Goal: Information Seeking & Learning: Learn about a topic

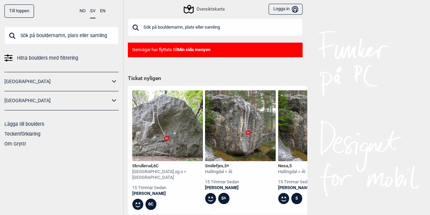
click at [27, 102] on link "[GEOGRAPHIC_DATA]" at bounding box center [56, 101] width 105 height 10
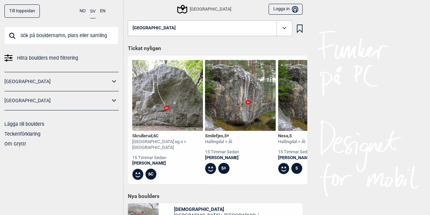
click at [114, 101] on icon at bounding box center [114, 100] width 4 height 2
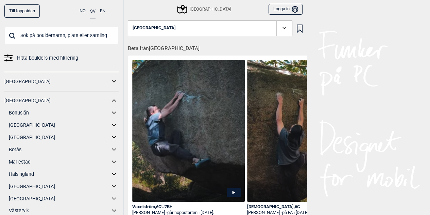
click at [22, 136] on link "[GEOGRAPHIC_DATA]" at bounding box center [59, 137] width 101 height 10
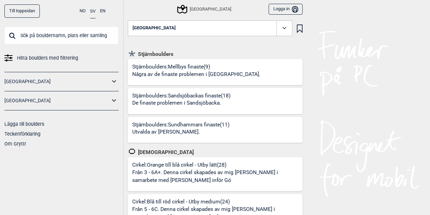
click at [206, 80] on div "Stjärnboulders: Mellbys finaste (9) Några av de finaste problemen i Mellby." at bounding box center [197, 74] width 131 height 22
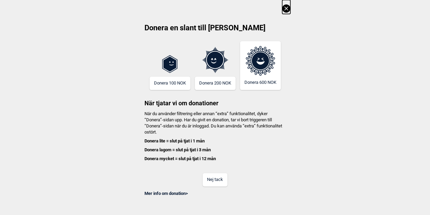
click at [288, 7] on icon at bounding box center [286, 8] width 4 height 4
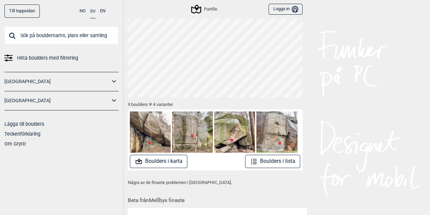
scroll to position [68, 0]
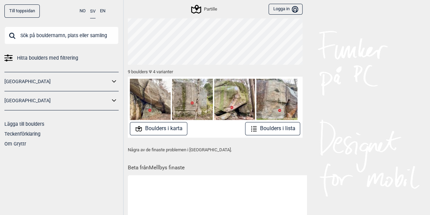
click at [144, 93] on img at bounding box center [150, 99] width 41 height 41
click at [178, 127] on button "Boulders i karta" at bounding box center [159, 128] width 58 height 13
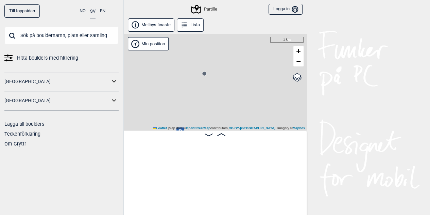
scroll to position [0, 53]
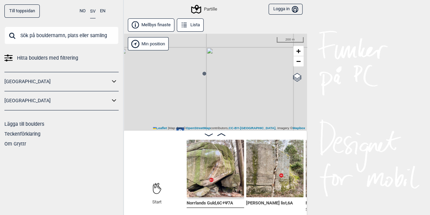
click at [203, 72] on circle at bounding box center [204, 73] width 4 height 4
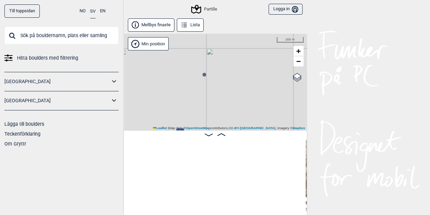
scroll to position [0, 291]
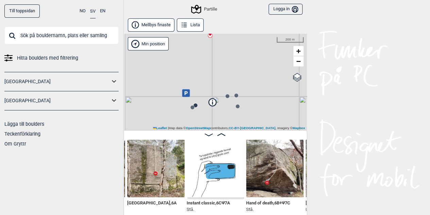
drag, startPoint x: 222, startPoint y: 112, endPoint x: 228, endPoint y: 64, distance: 48.3
click at [228, 64] on div "Partille Min position 200 m + − OpenStreetMap Google satellite Leaflet | Map da…" at bounding box center [216, 82] width 184 height 97
click at [195, 103] on circle at bounding box center [195, 105] width 4 height 4
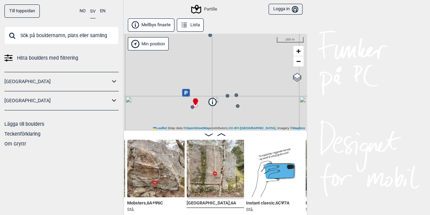
click at [193, 107] on icon at bounding box center [195, 104] width 5 height 5
click at [191, 107] on circle at bounding box center [193, 107] width 4 height 4
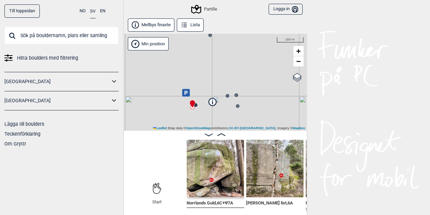
click at [197, 104] on circle at bounding box center [196, 105] width 4 height 4
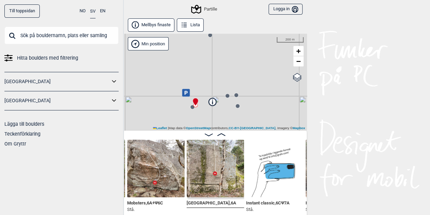
click at [165, 165] on img at bounding box center [156, 169] width 58 height 58
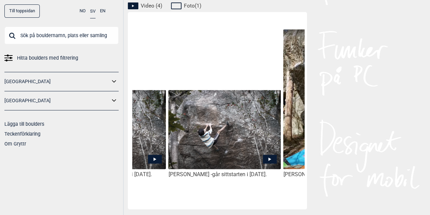
scroll to position [0, 286]
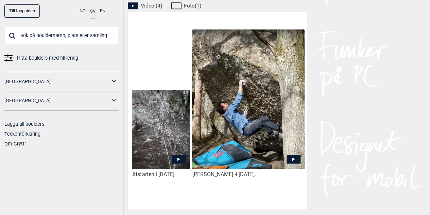
click at [250, 127] on img at bounding box center [248, 99] width 112 height 140
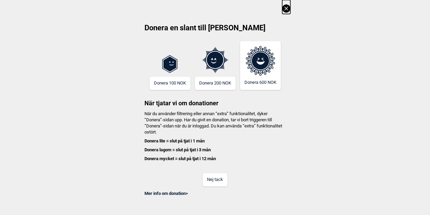
click at [291, 9] on icon at bounding box center [286, 8] width 8 height 8
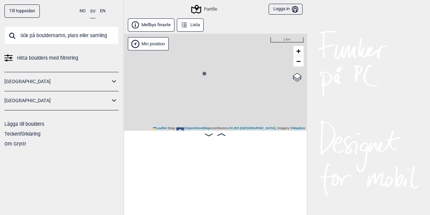
scroll to position [0, 53]
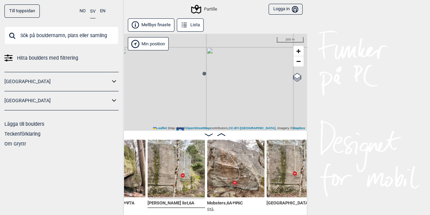
scroll to position [0, 153]
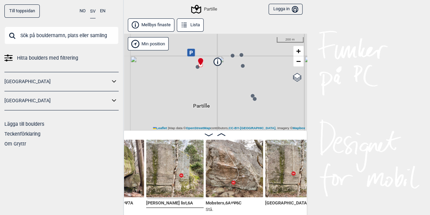
drag, startPoint x: 204, startPoint y: 98, endPoint x: 215, endPoint y: 16, distance: 82.4
click at [215, 16] on div "Till toppsidan NO SV EN Hitta boulders med filtrering [GEOGRAPHIC_DATA] [GEOGRA…" at bounding box center [215, 107] width 430 height 215
click at [233, 53] on circle at bounding box center [233, 53] width 4 height 4
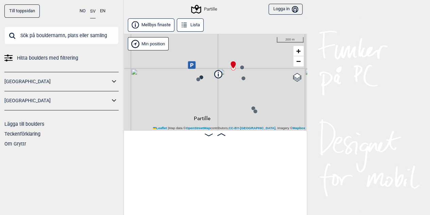
scroll to position [0, 410]
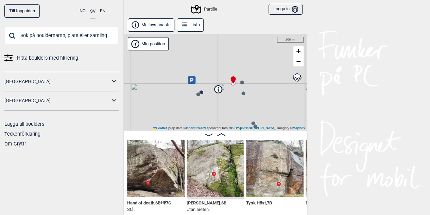
click at [202, 92] on circle at bounding box center [201, 92] width 4 height 4
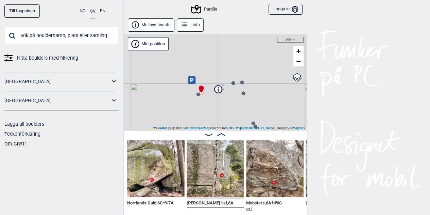
click at [255, 178] on img at bounding box center [275, 169] width 58 height 58
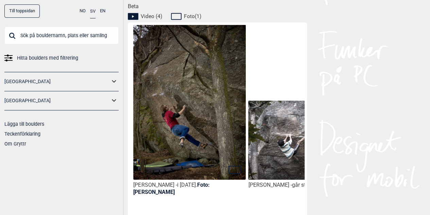
scroll to position [340, 0]
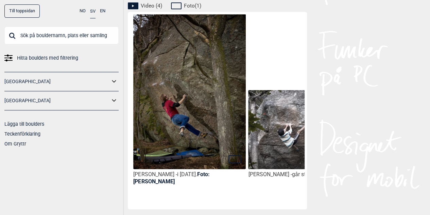
click at [242, 205] on div "[PERSON_NAME] - i [DATE]. Foto: [PERSON_NAME] [PERSON_NAME] - går ståstarten i …" at bounding box center [217, 110] width 179 height 197
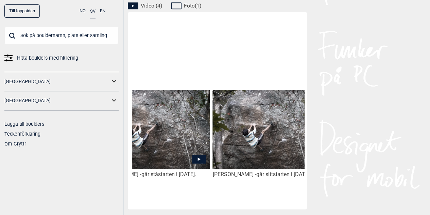
scroll to position [0, 197]
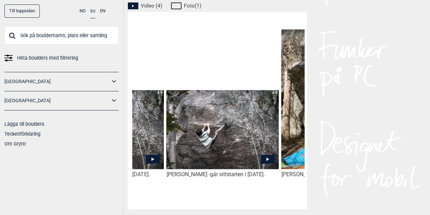
click at [212, 154] on img at bounding box center [222, 130] width 112 height 80
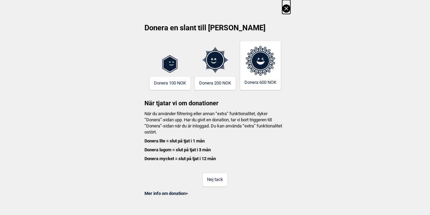
click at [287, 11] on icon at bounding box center [286, 8] width 8 height 8
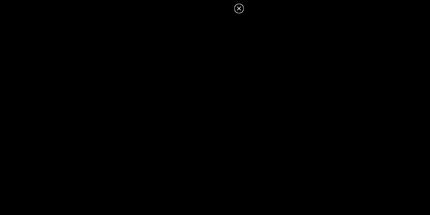
click at [262, 148] on dialog at bounding box center [215, 107] width 430 height 215
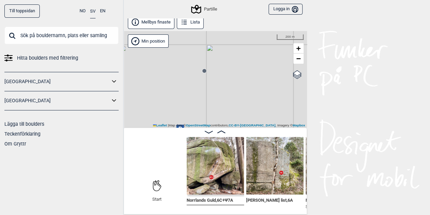
scroll to position [3, 0]
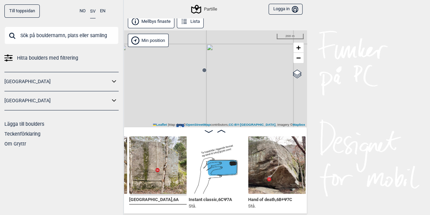
scroll to position [0, 303]
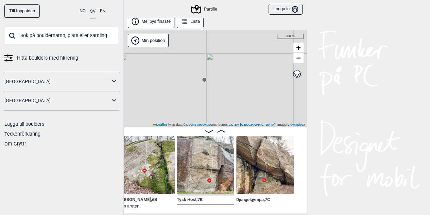
scroll to position [0, 493]
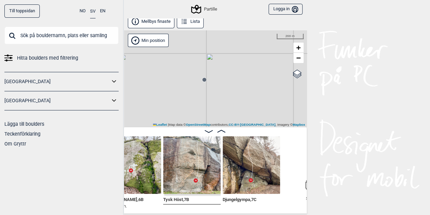
click at [337, 174] on div "Till toppsidan NO SV EN Hitta boulders med filtrering [GEOGRAPHIC_DATA] [GEOGRA…" at bounding box center [215, 104] width 430 height 215
